Goal: Transaction & Acquisition: Purchase product/service

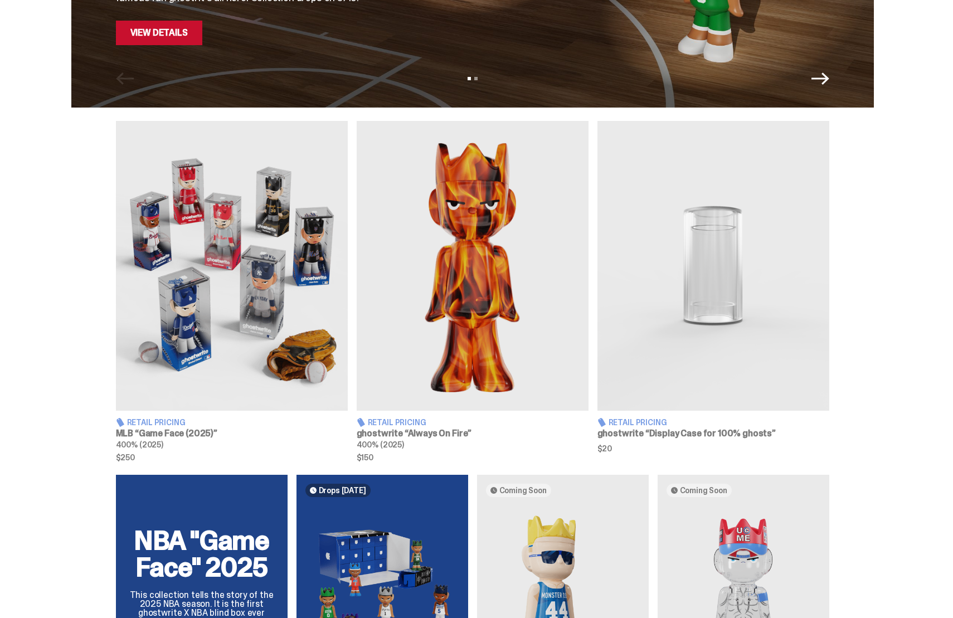
scroll to position [293, 0]
click at [713, 221] on img at bounding box center [714, 267] width 232 height 290
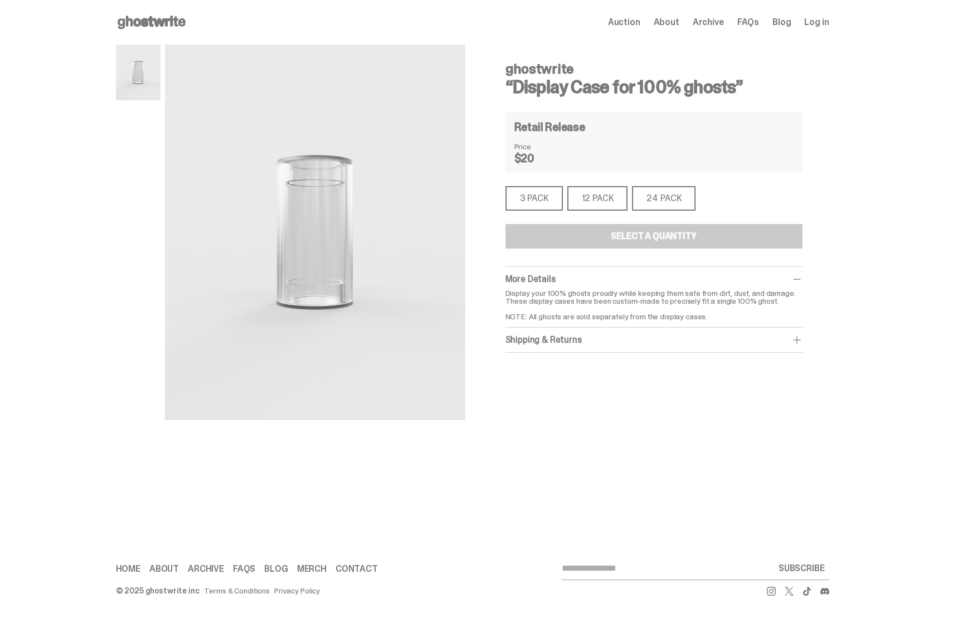
click at [662, 201] on div "24 PACK" at bounding box center [664, 198] width 64 height 25
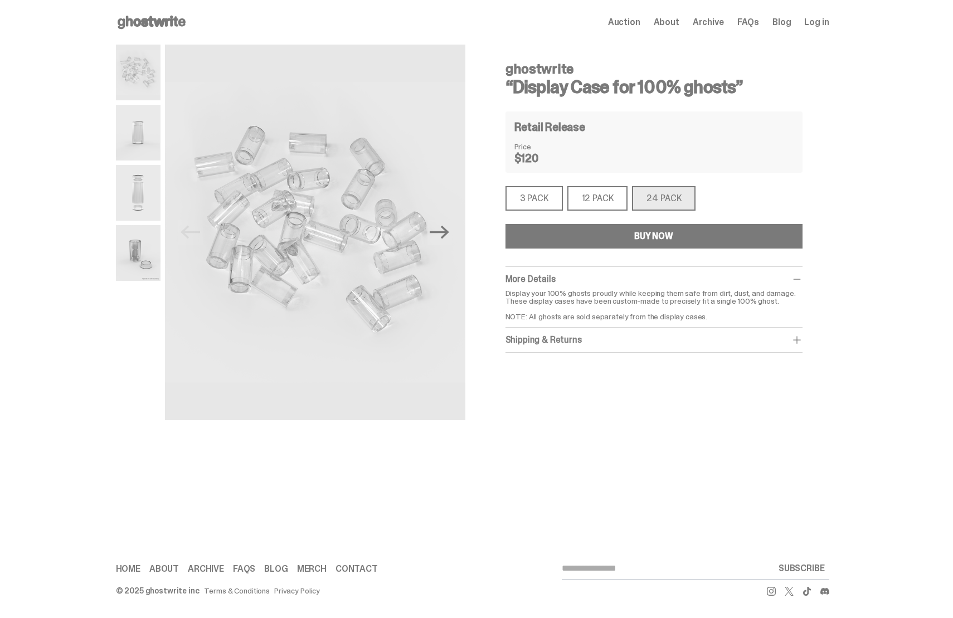
click at [646, 232] on div "BUY NOW" at bounding box center [653, 236] width 39 height 9
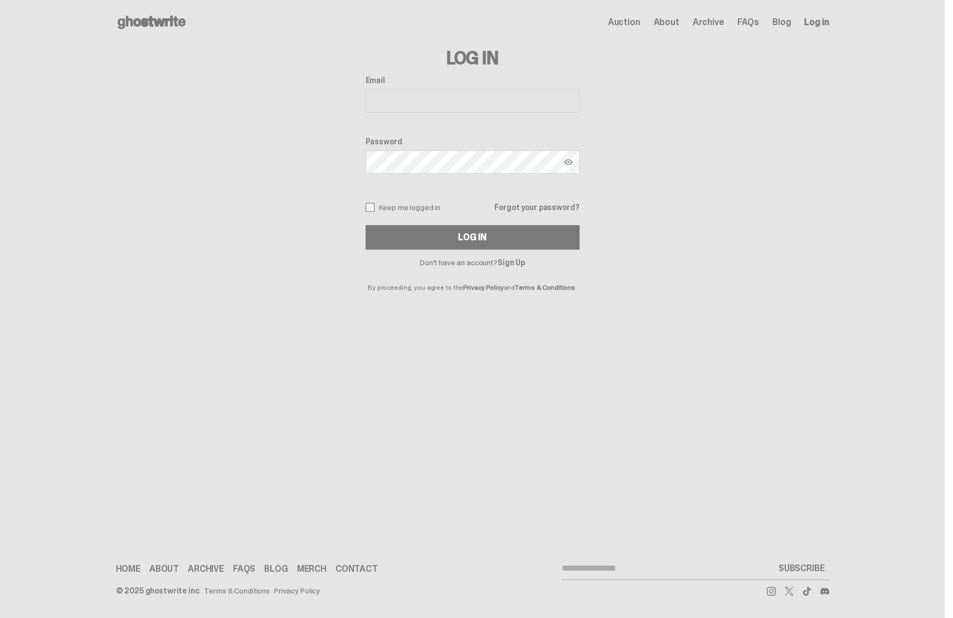
click at [457, 103] on input "Email" at bounding box center [473, 100] width 214 height 23
type input "**********"
click at [571, 162] on img at bounding box center [568, 162] width 9 height 9
click at [455, 241] on button "Log In" at bounding box center [473, 237] width 214 height 25
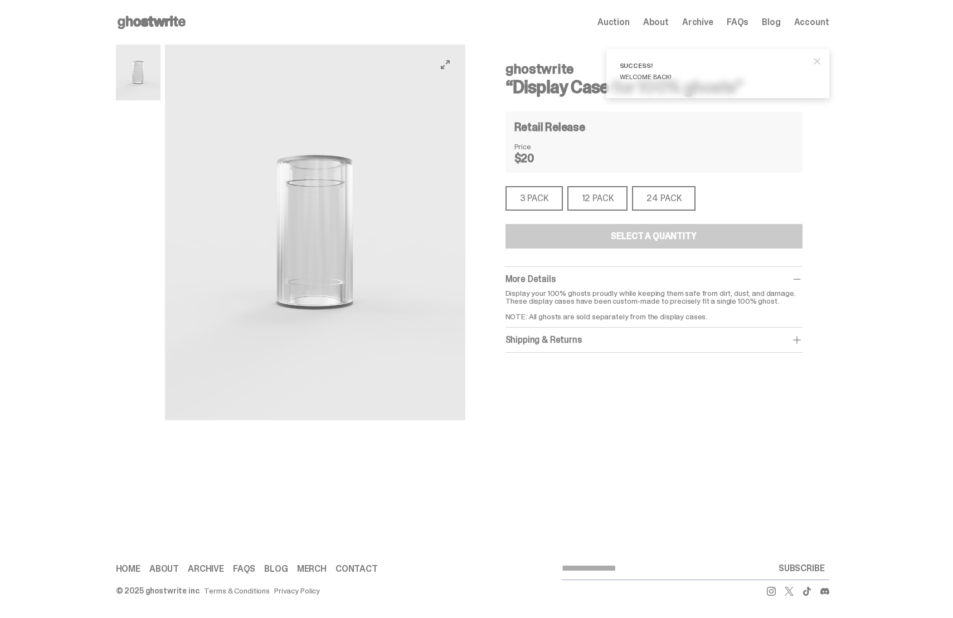
click at [821, 64] on span "close" at bounding box center [817, 61] width 11 height 11
click at [672, 201] on div "24 PACK" at bounding box center [664, 198] width 64 height 25
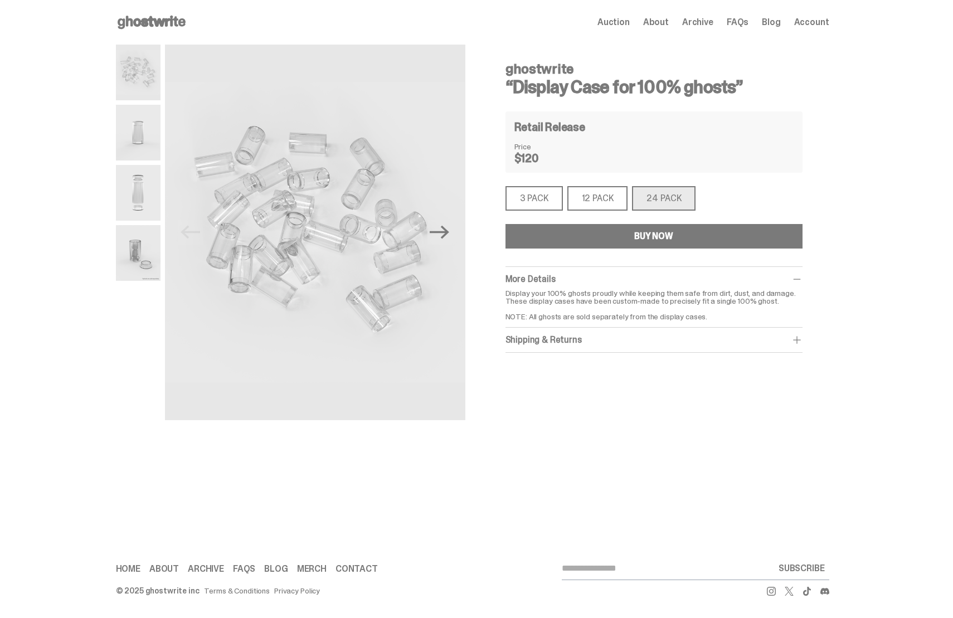
click at [673, 234] on div "BUY NOW" at bounding box center [653, 236] width 39 height 9
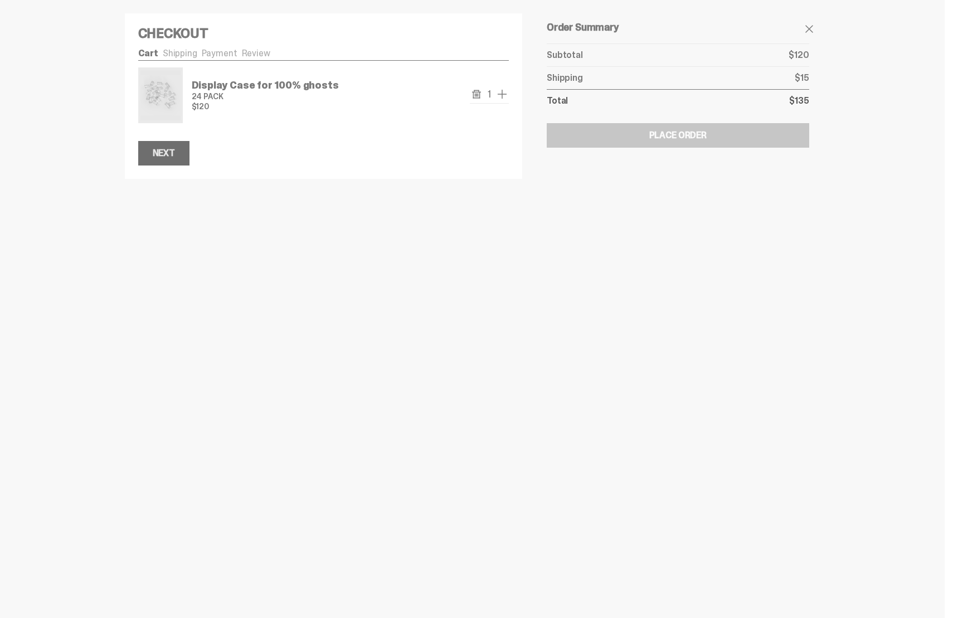
click at [165, 158] on div "Next" at bounding box center [164, 153] width 22 height 9
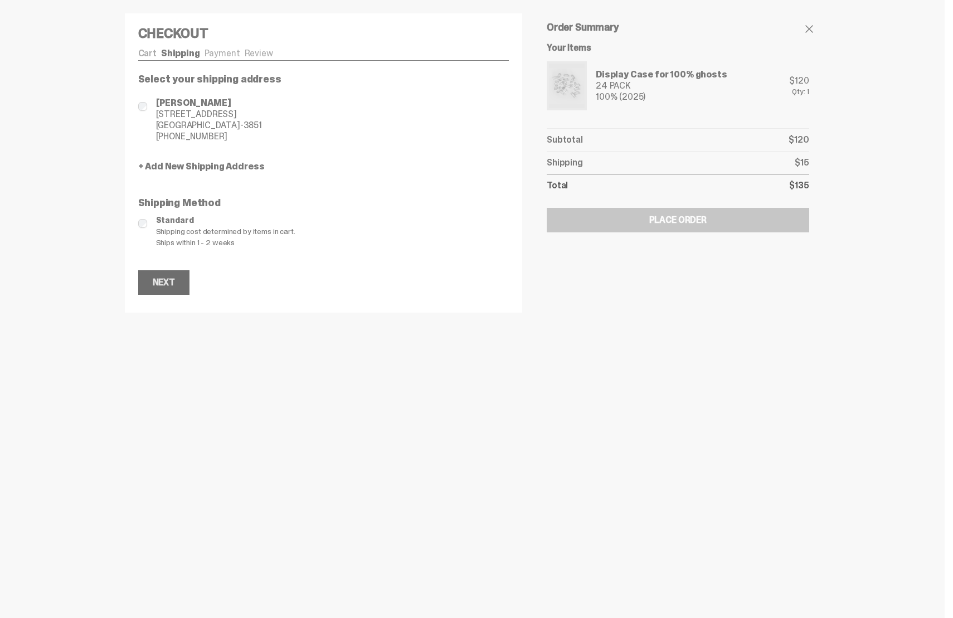
click at [166, 280] on div "Next" at bounding box center [164, 282] width 22 height 9
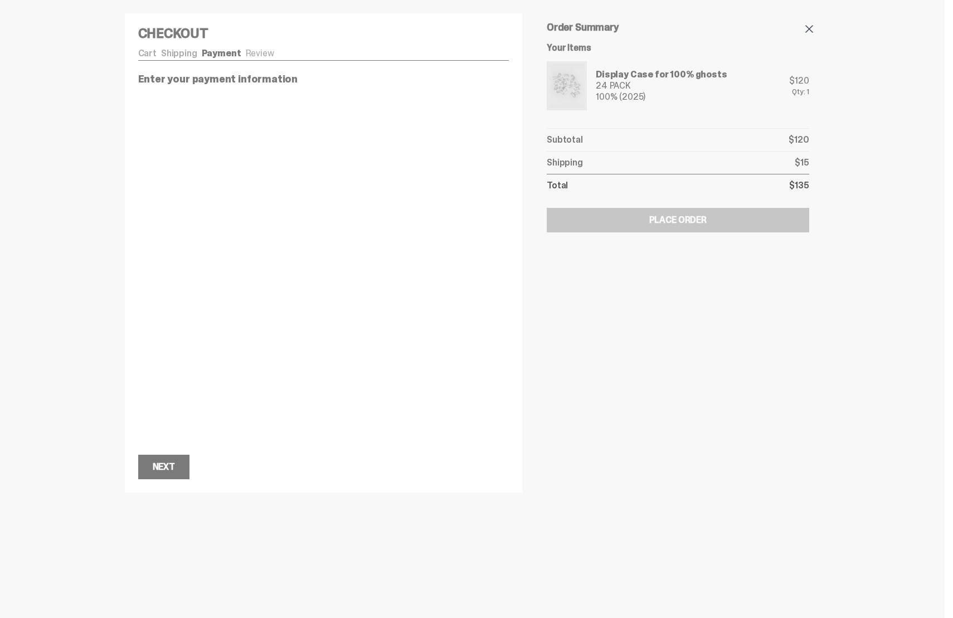
click at [814, 28] on span at bounding box center [809, 28] width 13 height 13
